Goal: Check status: Check status

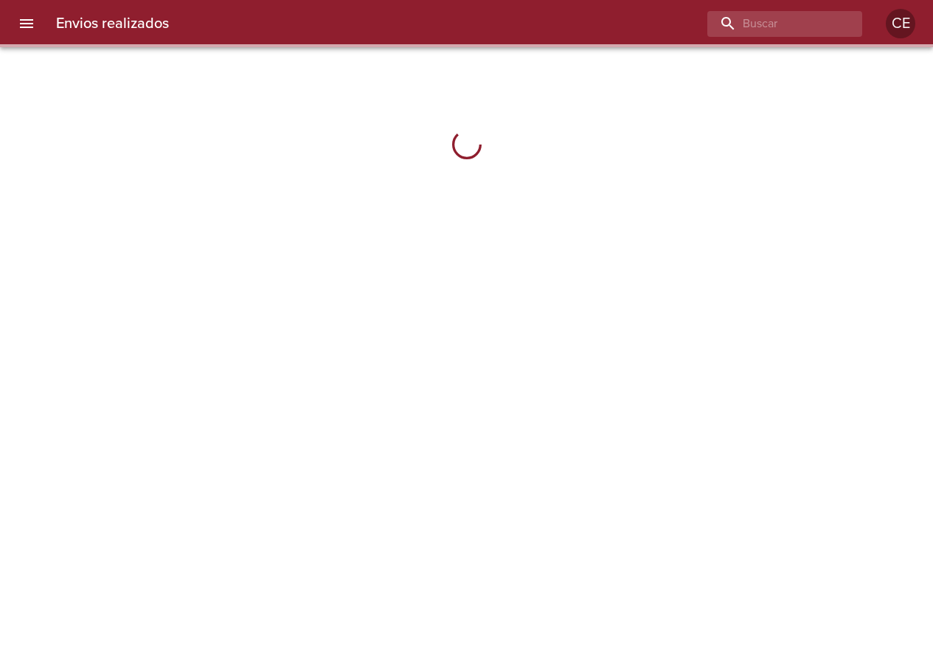
click at [29, 14] on button "menu" at bounding box center [26, 23] width 35 height 35
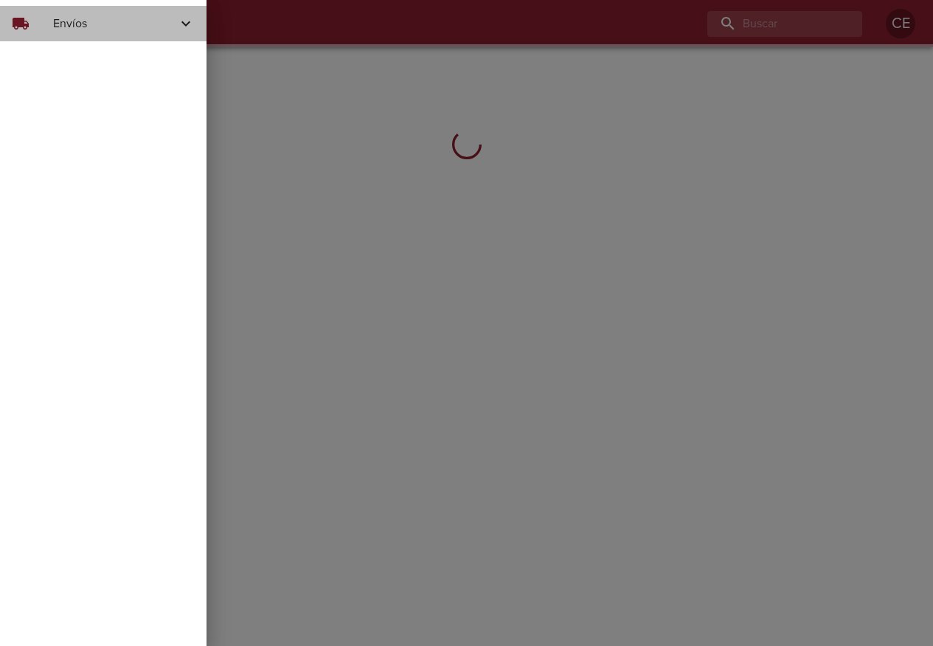
click at [49, 26] on div "local_shipping" at bounding box center [32, 24] width 41 height 18
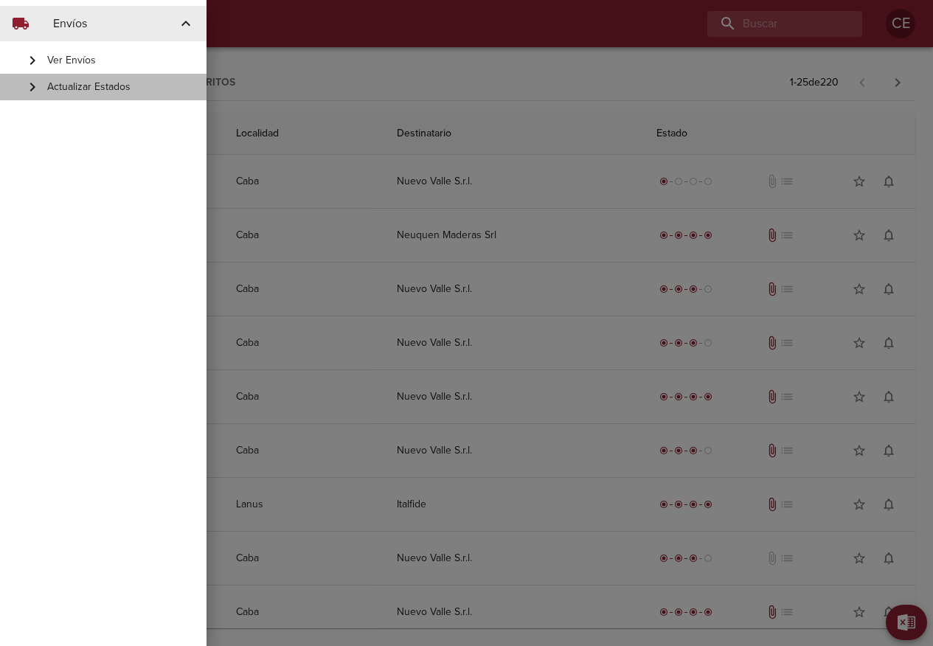
click at [85, 91] on span "Actualizar Estados" at bounding box center [120, 87] width 147 height 15
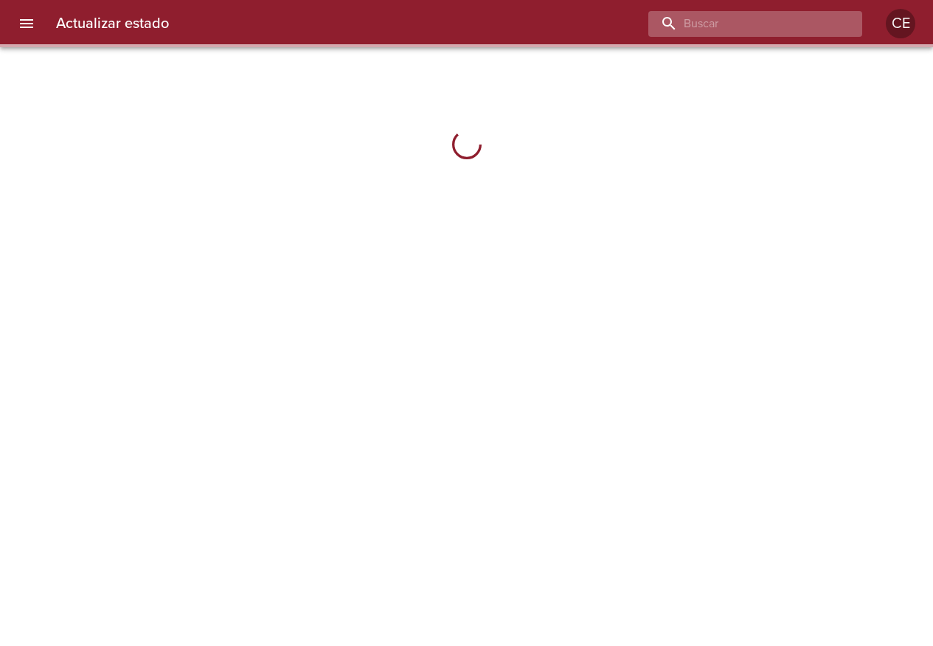
click at [753, 18] on input "buscar" at bounding box center [742, 24] width 189 height 26
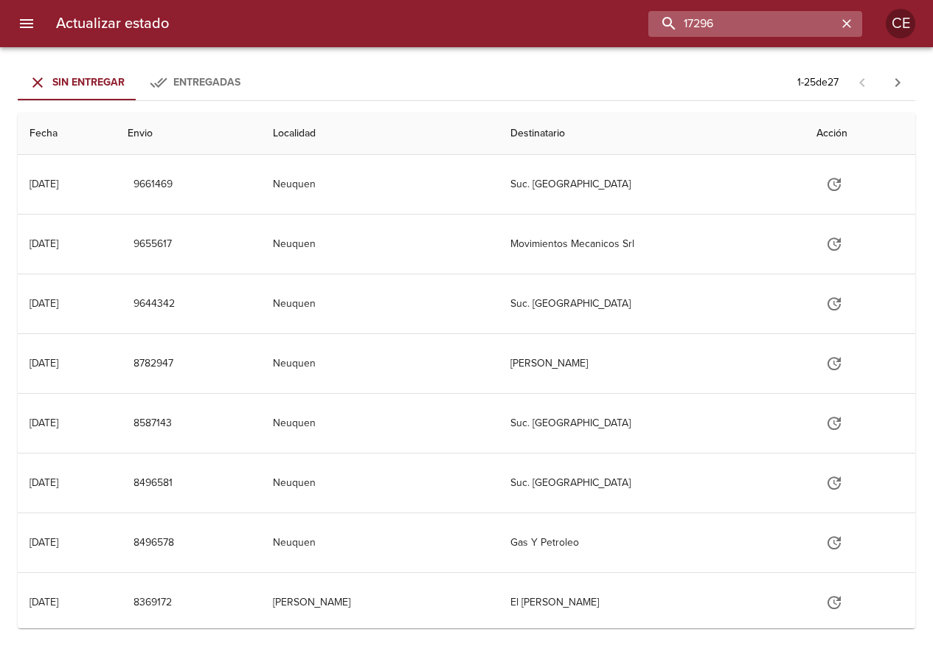
type input "17296"
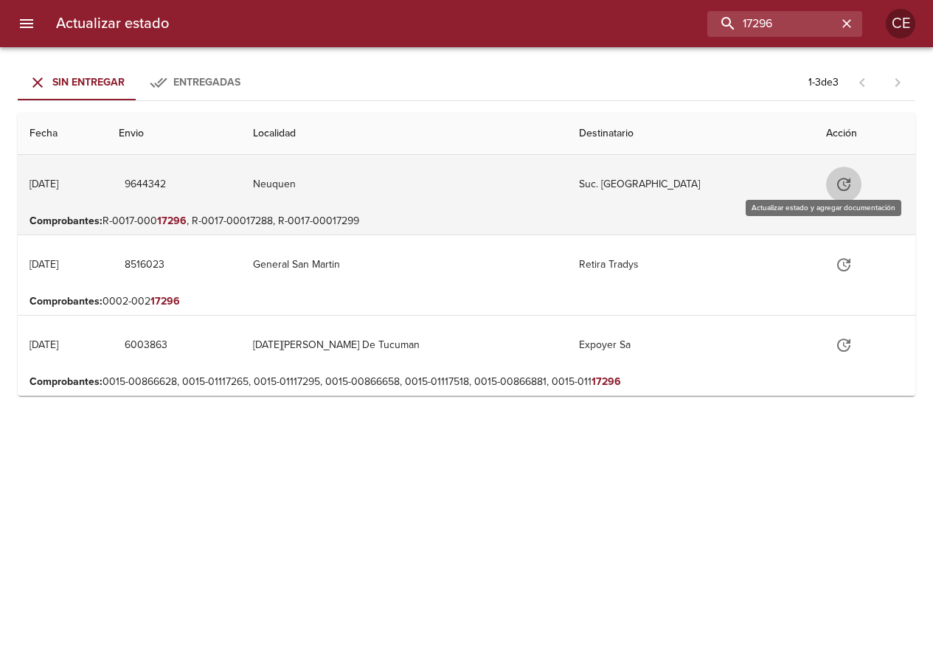
click at [834, 185] on button "Tabla de envíos del cliente" at bounding box center [843, 184] width 35 height 35
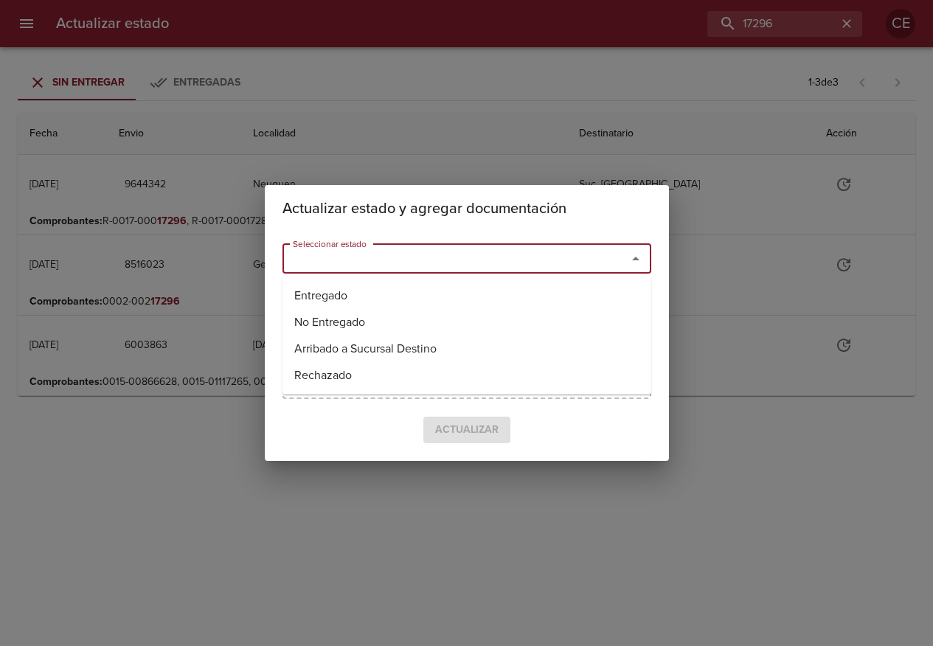
click at [445, 251] on input "Seleccionar estado" at bounding box center [445, 259] width 316 height 21
click at [397, 293] on li "Entregado" at bounding box center [466, 295] width 369 height 27
type input "Entregado"
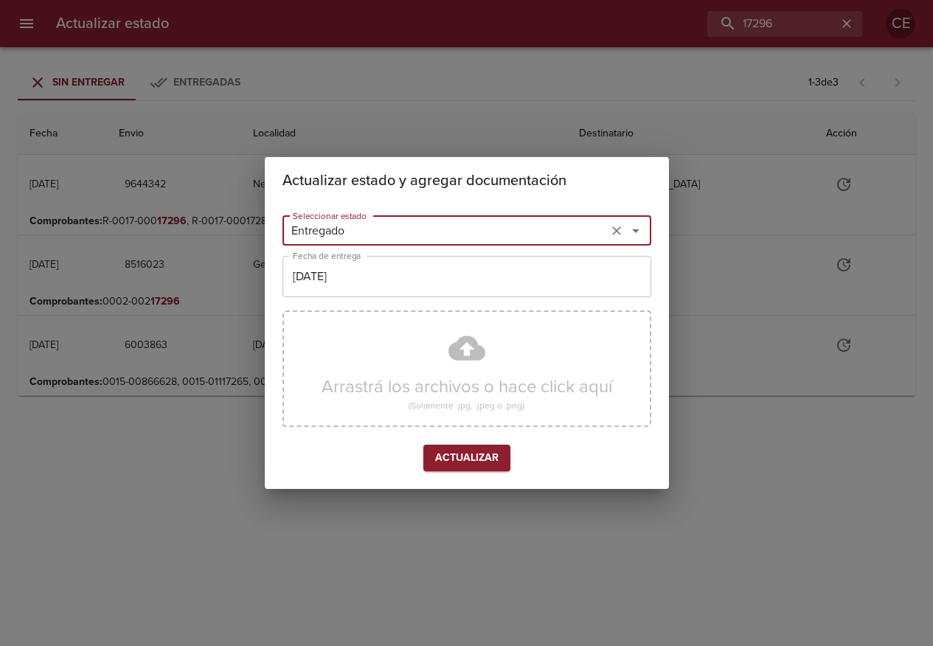
click at [386, 286] on input "[DATE]" at bounding box center [466, 276] width 369 height 41
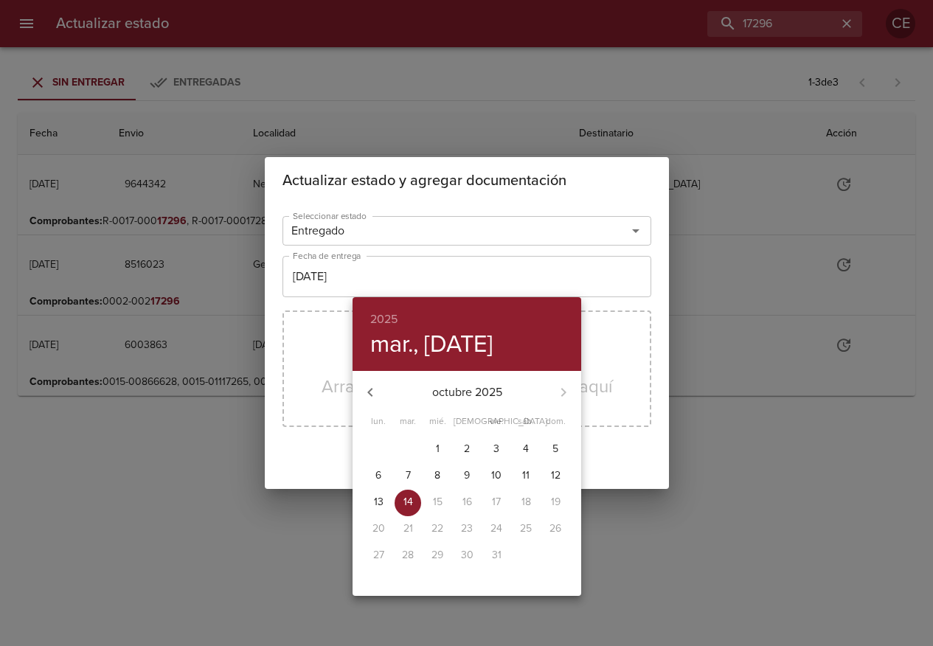
click at [378, 496] on p "13" at bounding box center [379, 502] width 10 height 15
type input "[DATE]"
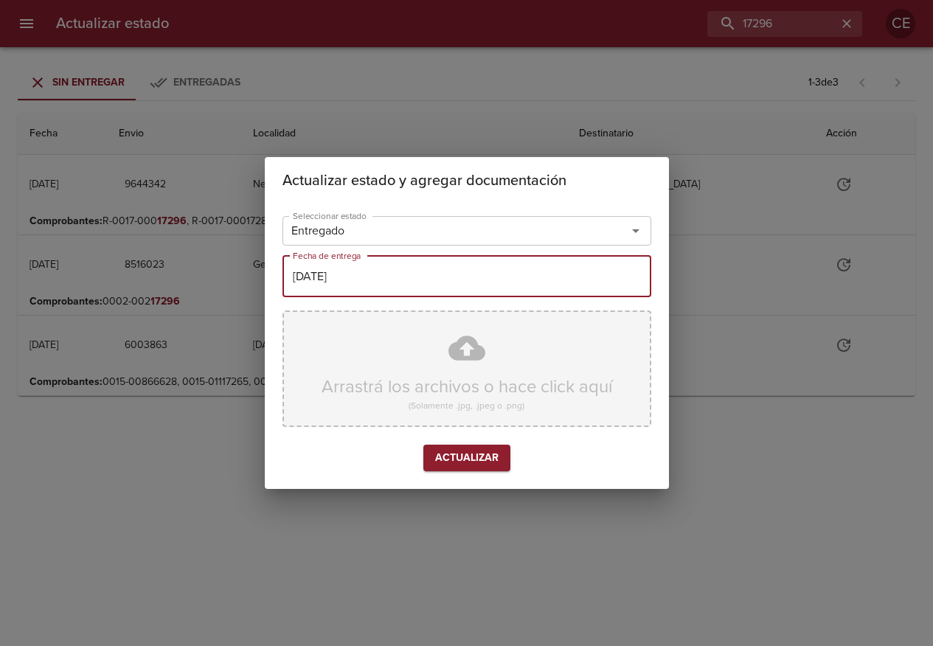
click at [353, 368] on div "Arrastrá los archivos o hace click aquí (Solamente .jpg, .jpeg o .png)" at bounding box center [466, 368] width 369 height 117
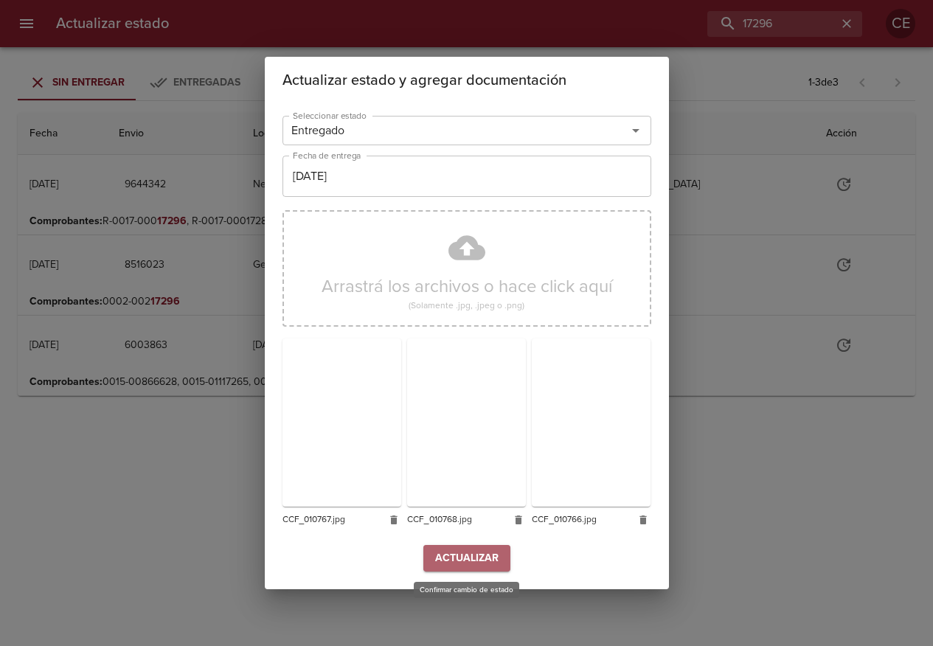
click at [477, 550] on span "Actualizar" at bounding box center [466, 558] width 63 height 18
